Goal: Find specific page/section: Find specific page/section

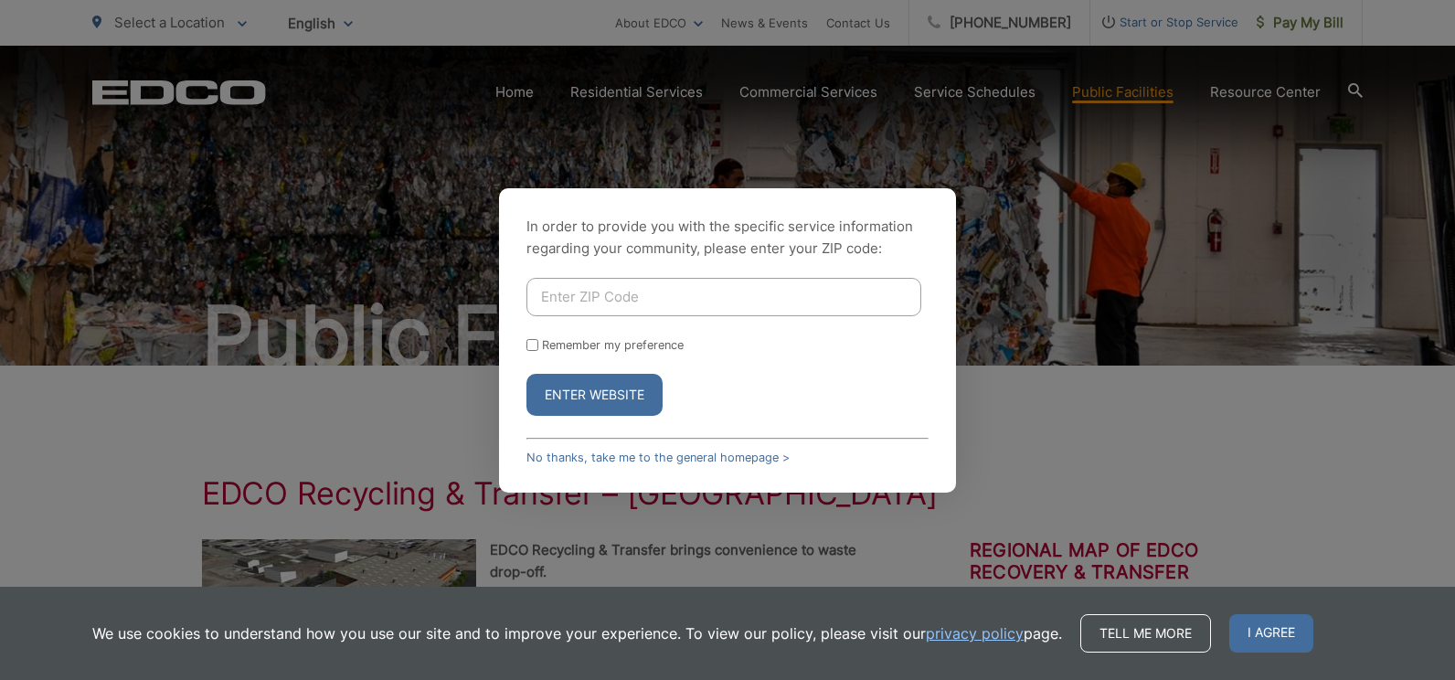
click at [626, 287] on input "Enter ZIP Code" at bounding box center [723, 297] width 395 height 38
type input "90808"
click at [617, 400] on button "Enter Website" at bounding box center [594, 395] width 136 height 42
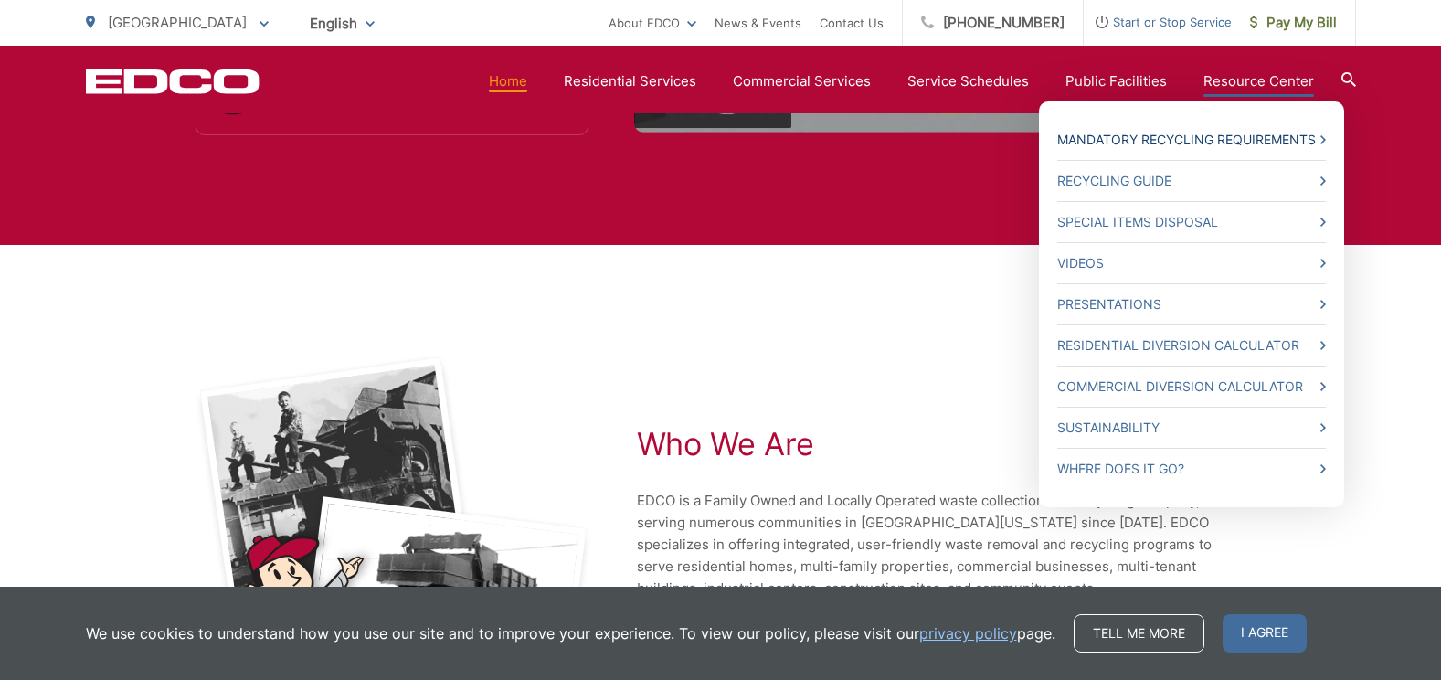
scroll to position [3765, 0]
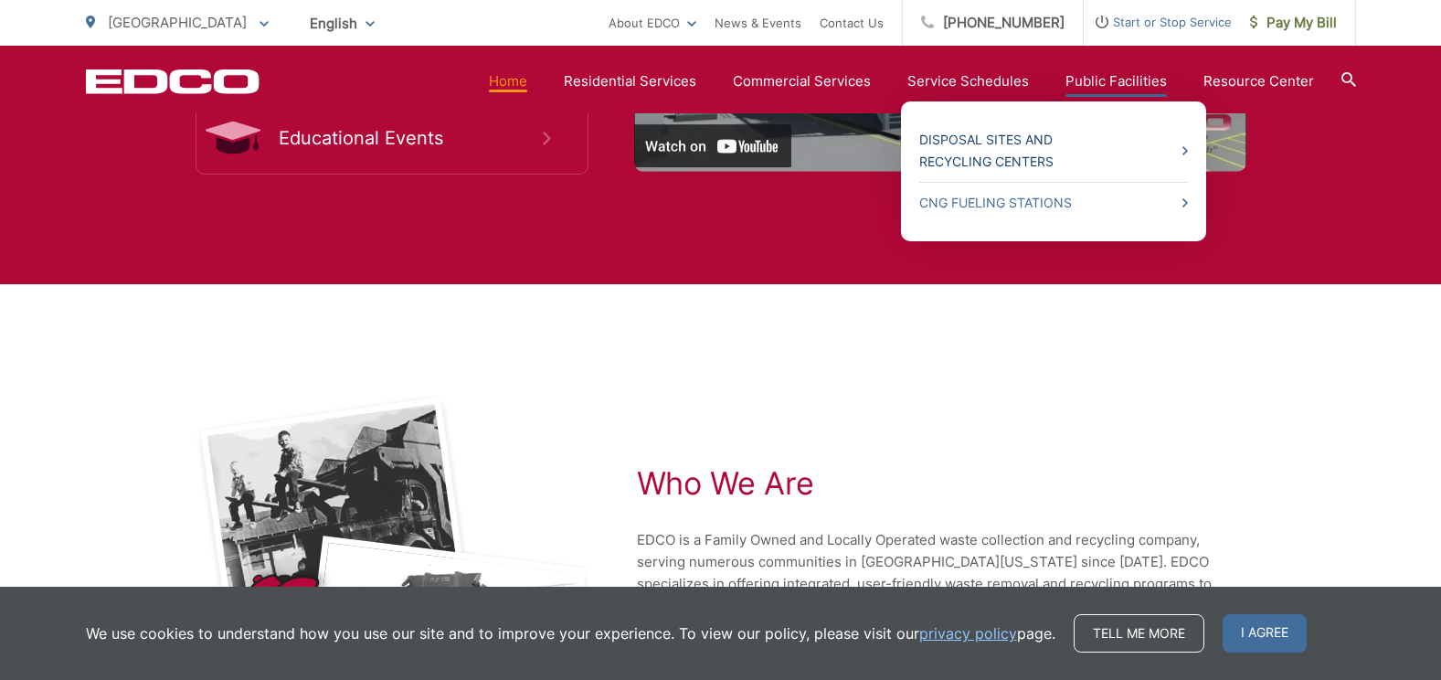
click at [1025, 145] on link "Disposal Sites and Recycling Centers" at bounding box center [1053, 151] width 269 height 44
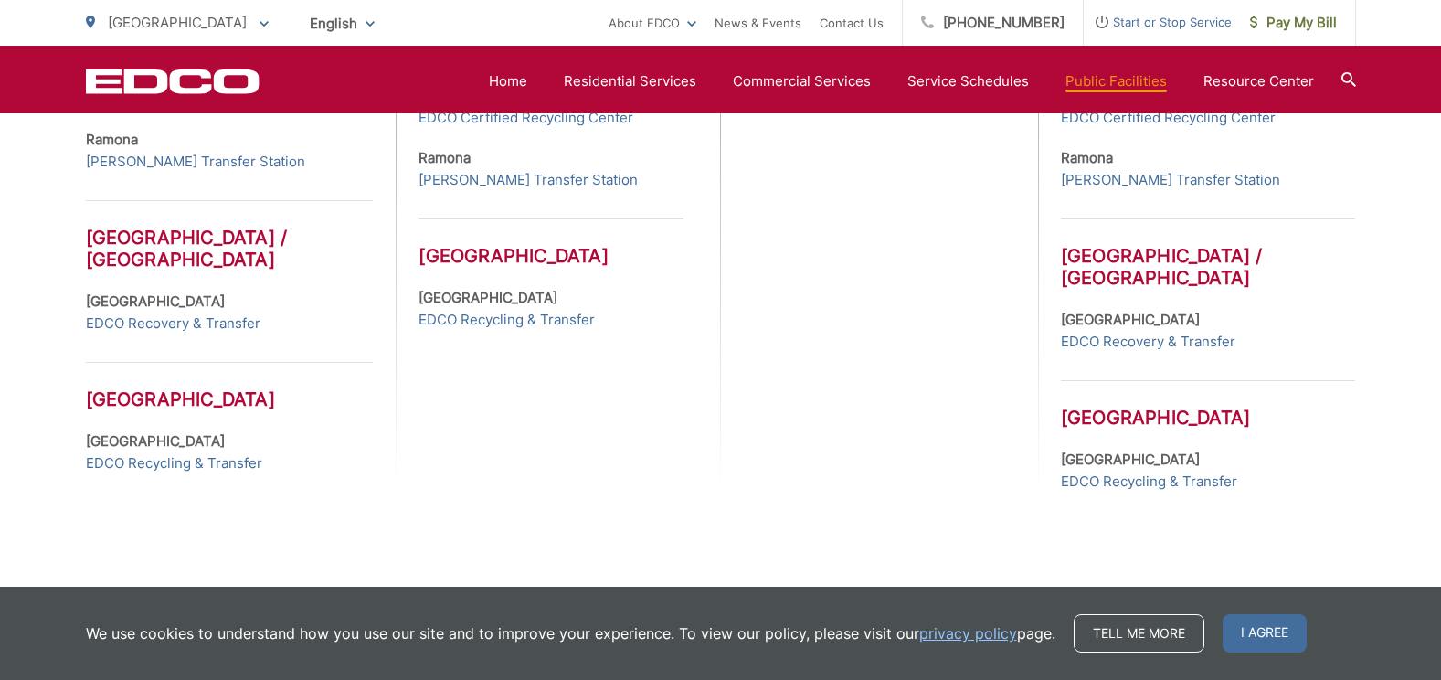
scroll to position [1041, 0]
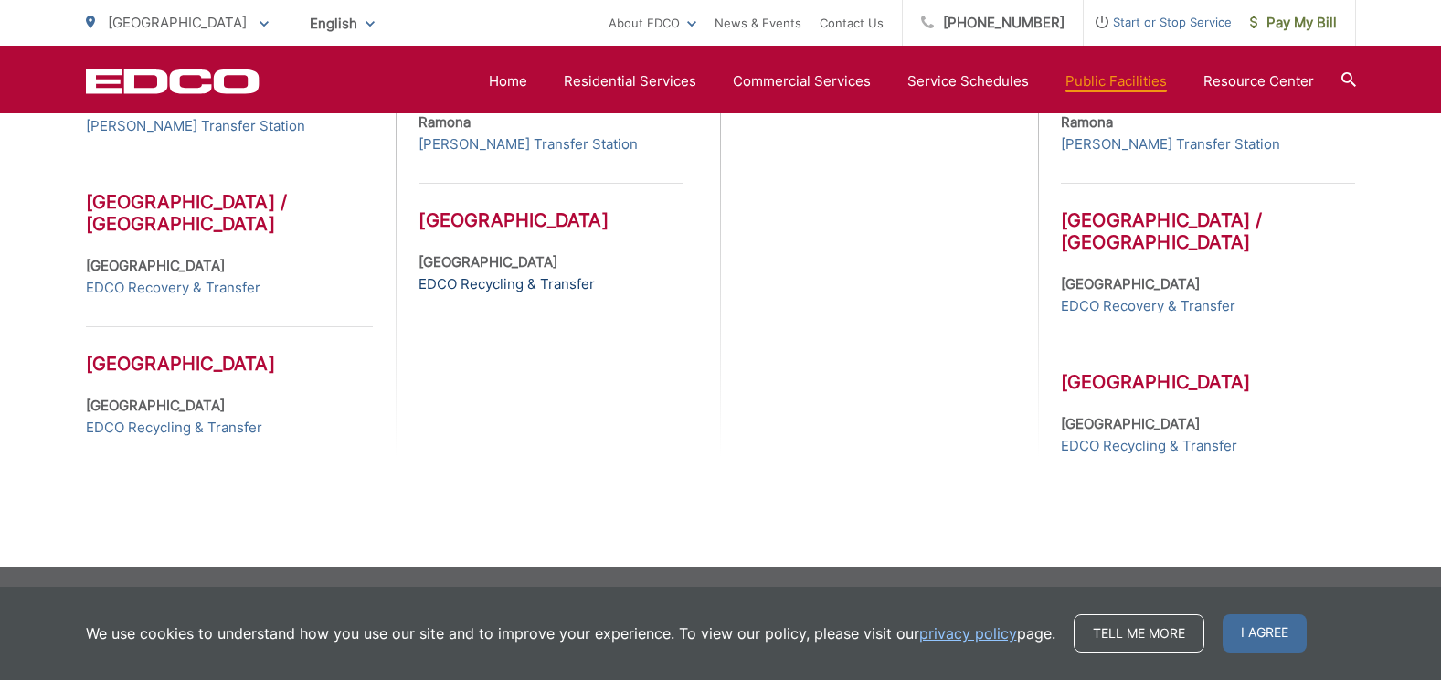
click at [501, 280] on link "EDCO Recycling & Transfer" at bounding box center [506, 284] width 176 height 22
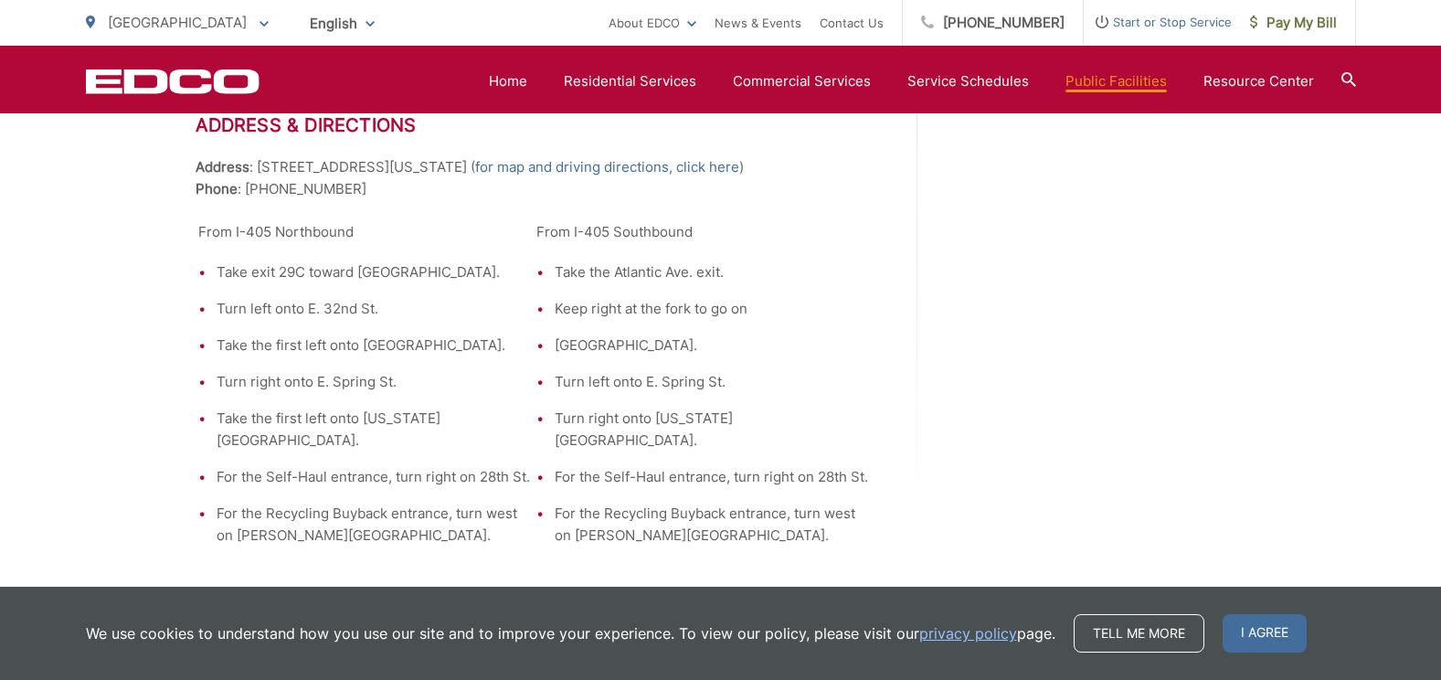
scroll to position [2741, 0]
